Goal: Task Accomplishment & Management: Use online tool/utility

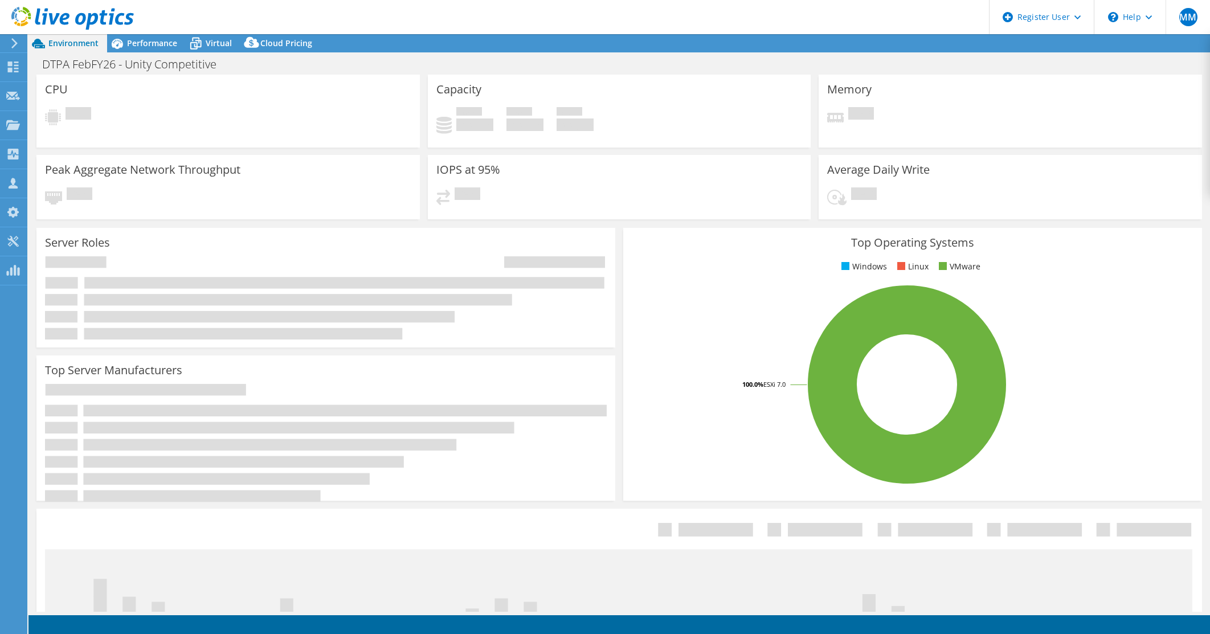
select select "USD"
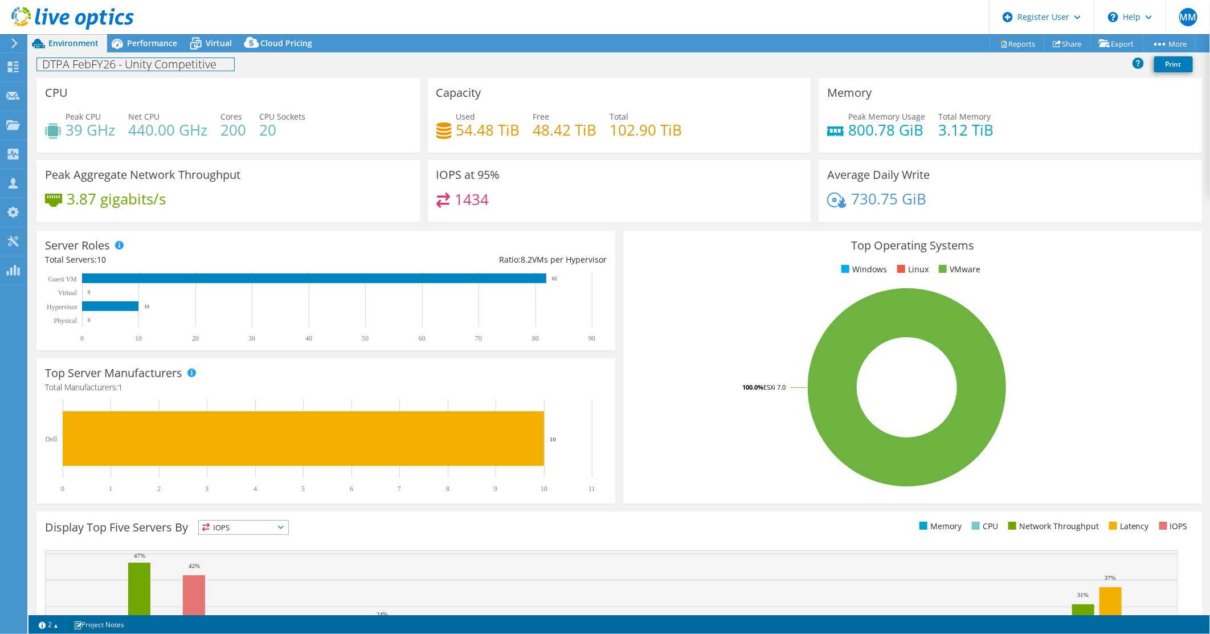
click at [108, 66] on h1 "DTPA FebFY26 - Unity Competitive" at bounding box center [135, 64] width 197 height 13
click at [90, 69] on h1 "DTPA FebFY26 - Unity Competitive" at bounding box center [135, 64] width 197 height 13
click at [248, 67] on link at bounding box center [250, 63] width 16 height 14
click at [439, 78] on div "Capacity Used 54.48 TiB Free 48.42 TiB Total 102.90 TiB" at bounding box center [620, 115] width 384 height 75
click at [171, 43] on span "Performance" at bounding box center [152, 43] width 50 height 11
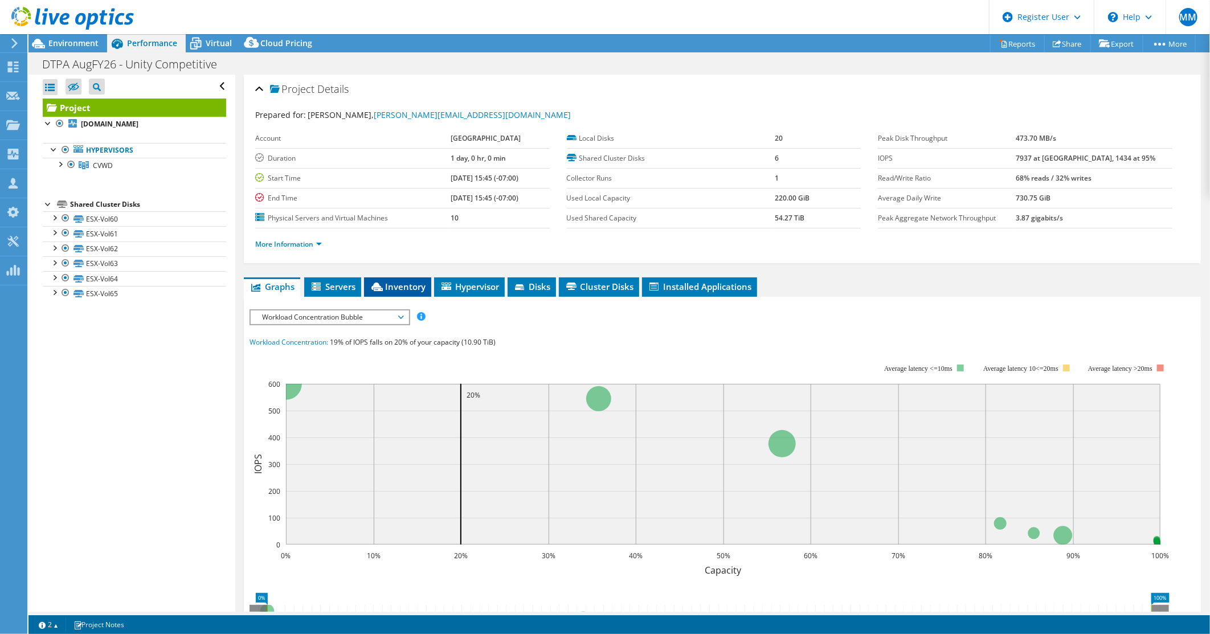
click at [397, 288] on span "Inventory" at bounding box center [398, 286] width 56 height 11
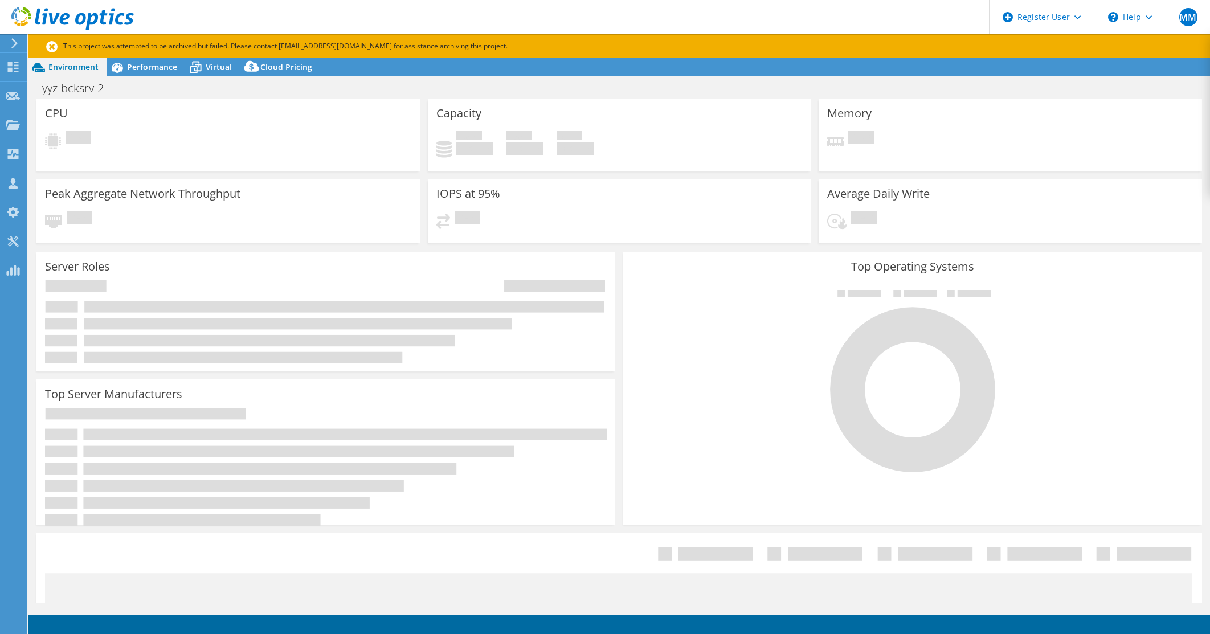
select select "USD"
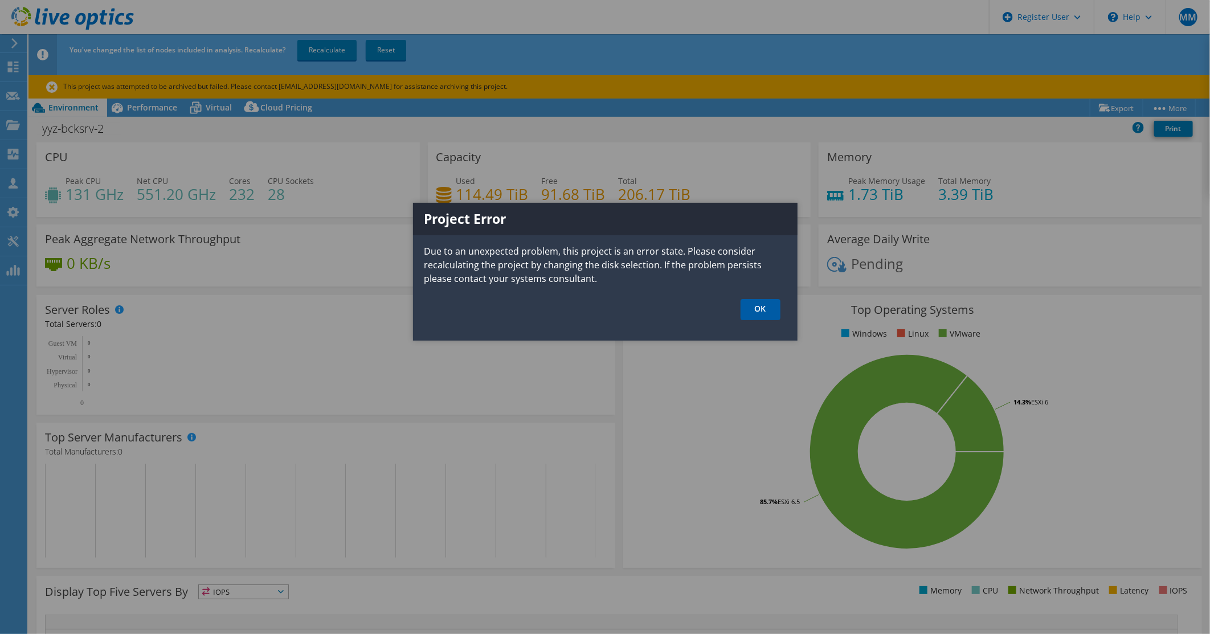
click at [756, 311] on link "OK" at bounding box center [761, 309] width 40 height 21
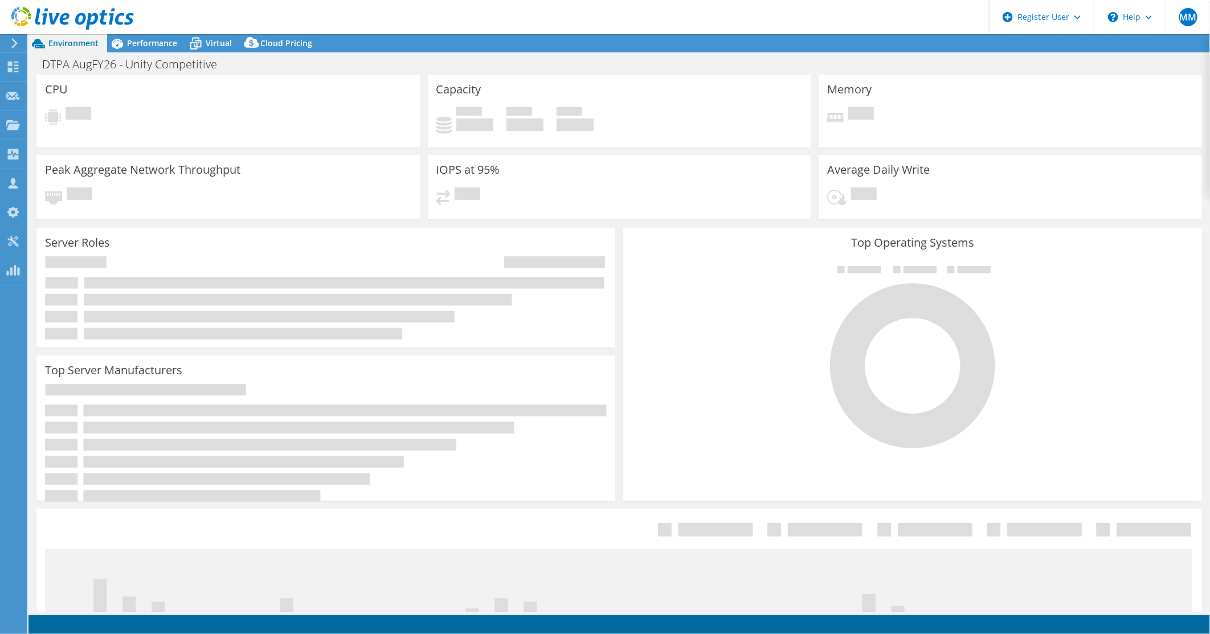
select select "USD"
